Goal: Information Seeking & Learning: Learn about a topic

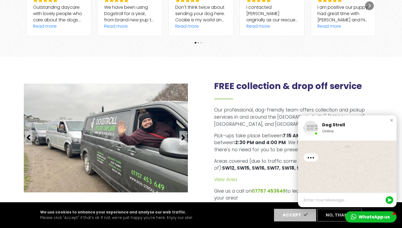
scroll to position [593, 0]
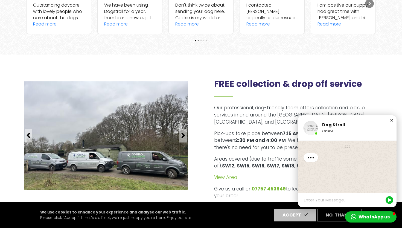
click at [390, 119] on div "Close chat window" at bounding box center [391, 119] width 5 height 5
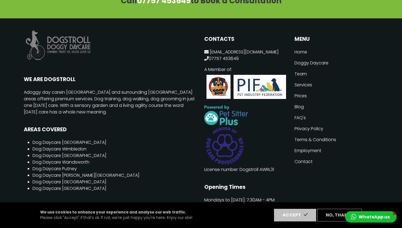
scroll to position [1392, 0]
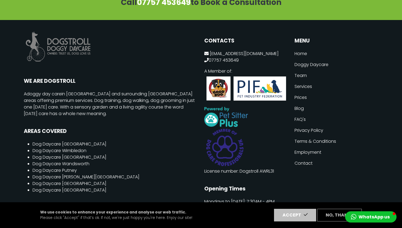
click at [305, 147] on link "Employment" at bounding box center [337, 152] width 84 height 11
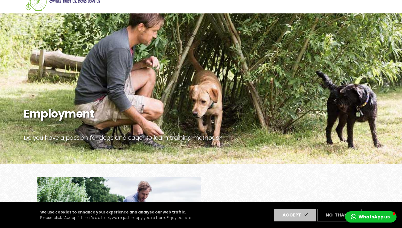
scroll to position [95, 0]
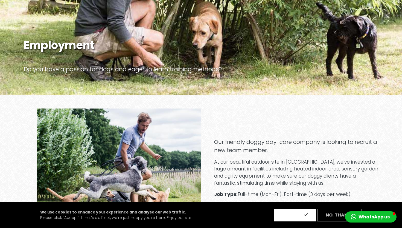
click at [302, 217] on button "Accept" at bounding box center [295, 215] width 42 height 13
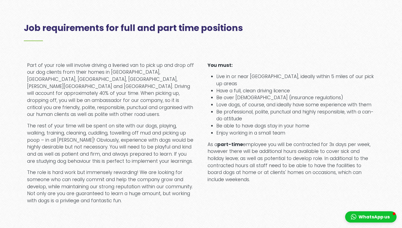
scroll to position [356, 0]
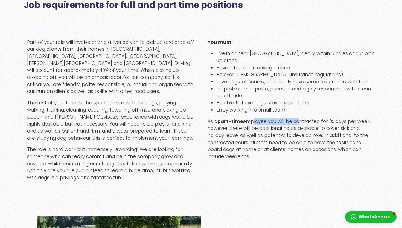
drag, startPoint x: 252, startPoint y: 122, endPoint x: 299, endPoint y: 124, distance: 46.5
click at [299, 124] on p "As a [DEMOGRAPHIC_DATA] employee you will be contracted for 3x days per week, h…" at bounding box center [291, 139] width 167 height 42
click at [258, 155] on p "As a [DEMOGRAPHIC_DATA] employee you will be contracted for 3x days per week, h…" at bounding box center [291, 139] width 167 height 42
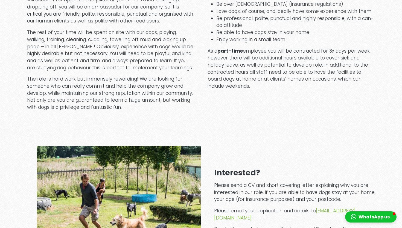
scroll to position [473, 0]
